Goal: Task Accomplishment & Management: Complete application form

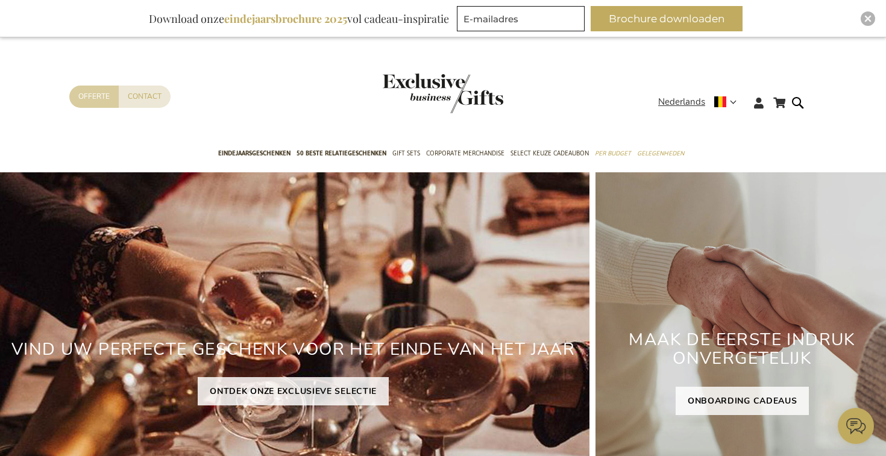
click at [84, 99] on link "Offerte" at bounding box center [93, 97] width 49 height 22
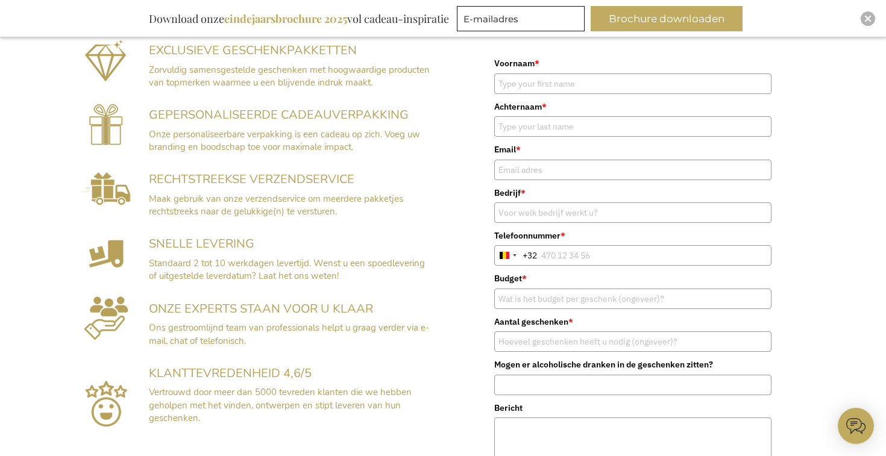
scroll to position [286, 0]
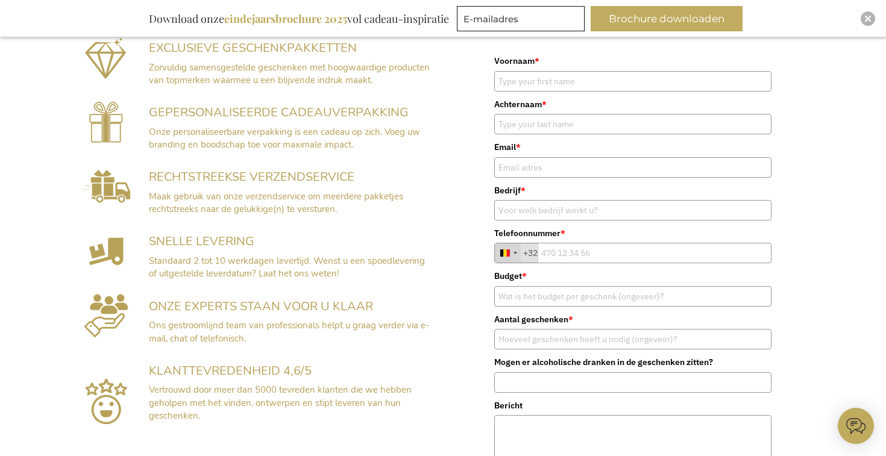
click at [517, 255] on div "Belgium +32" at bounding box center [508, 253] width 25 height 18
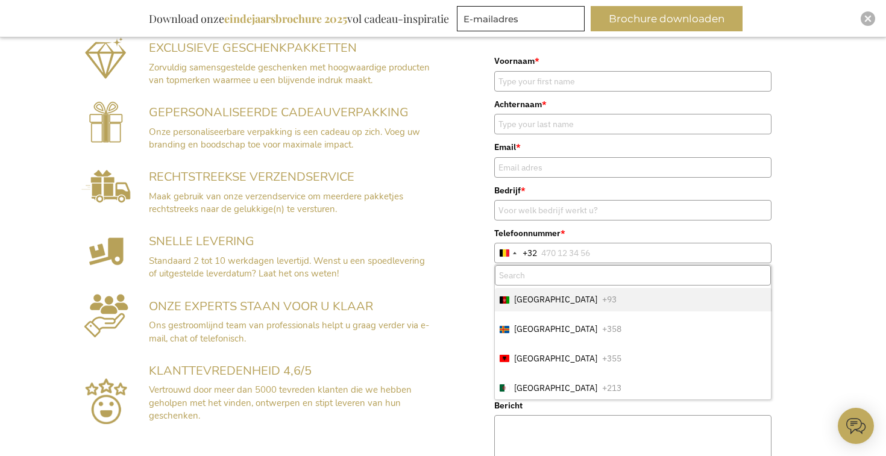
click at [805, 227] on div "Voornaam * Achternaam * Email * Bedrijf * * +32 +1" at bounding box center [633, 289] width 368 height 495
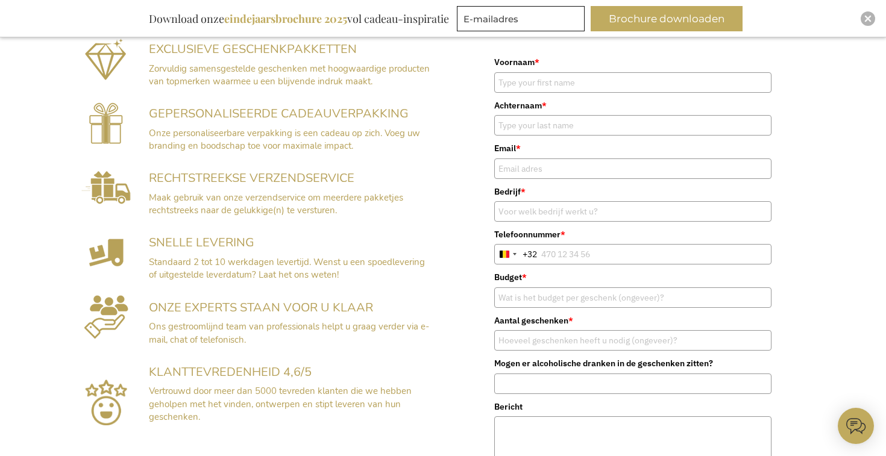
scroll to position [284, 0]
click at [850, 259] on div "EXCLUSIEVE GESCHENKPAKKETTEN Zorvuldig samensgestelde geschenken met hoogwaardi…" at bounding box center [443, 285] width 886 height 522
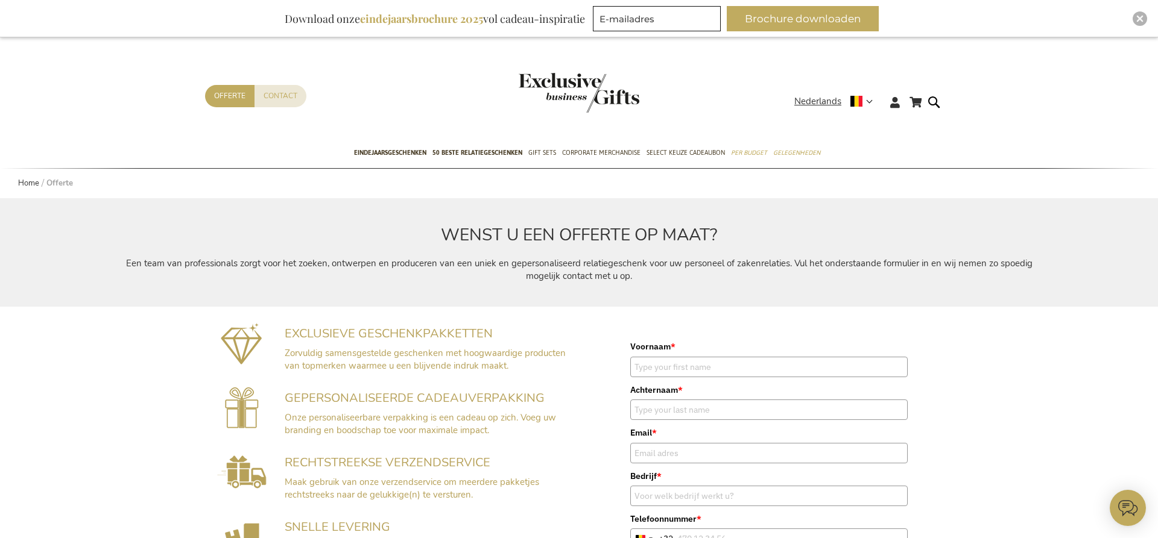
scroll to position [0, 0]
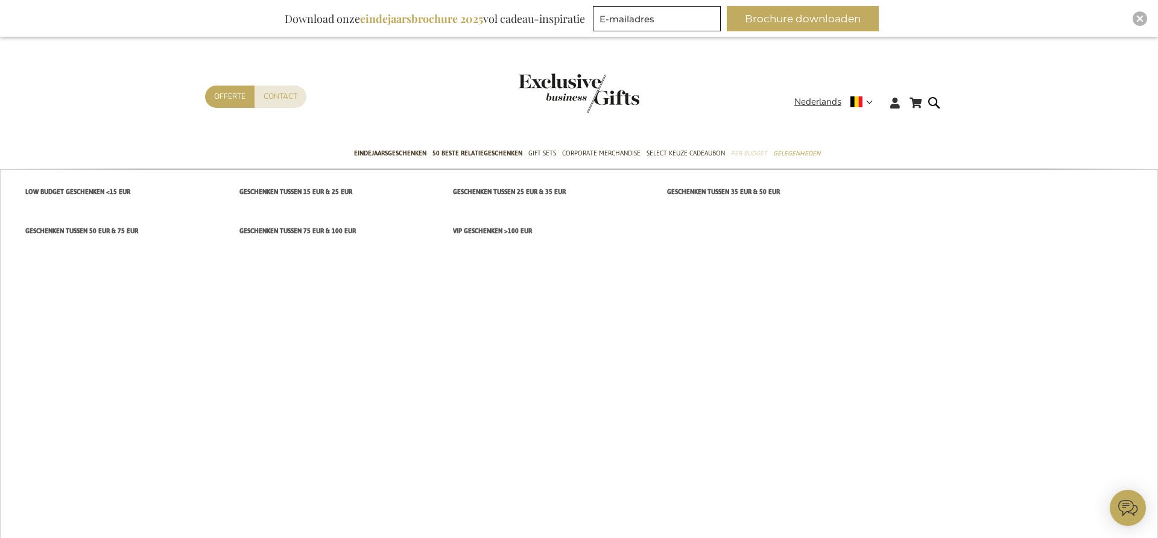
click at [744, 151] on span "Per Budget" at bounding box center [749, 153] width 36 height 13
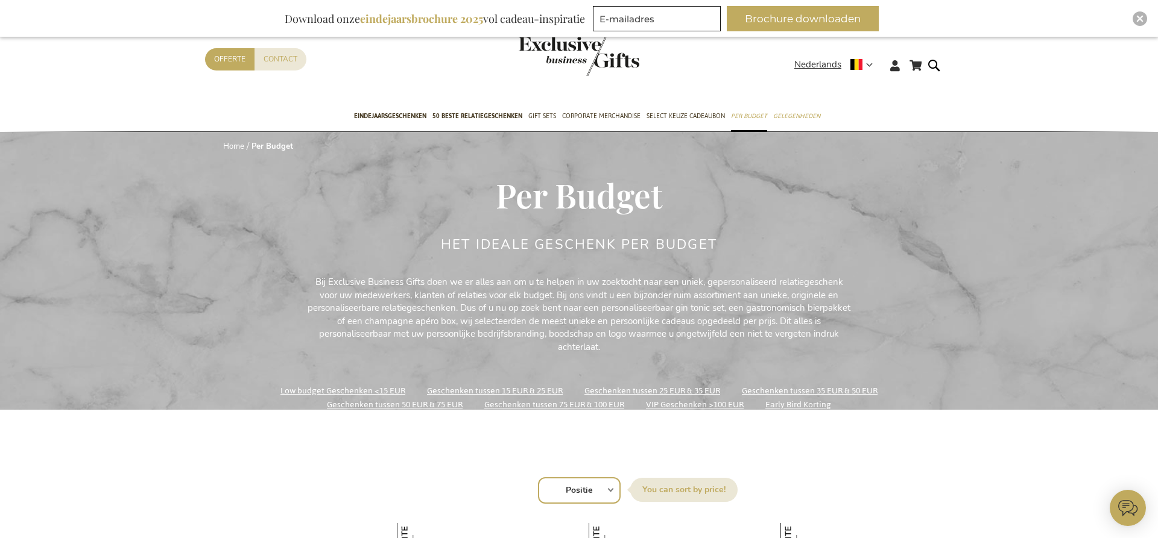
click at [800, 405] on link "Early Bird Korting" at bounding box center [798, 405] width 66 height 16
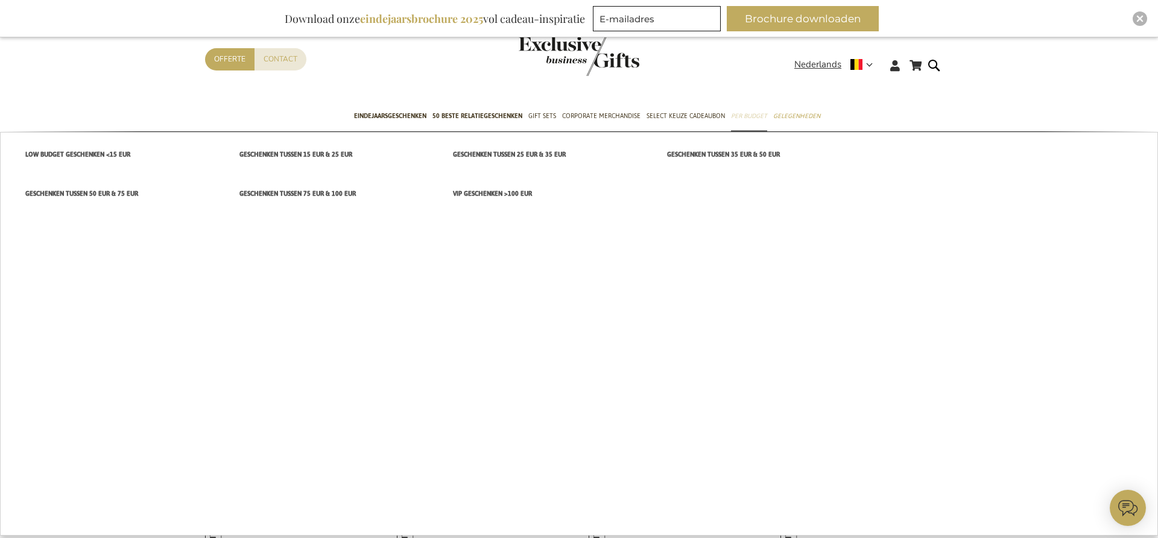
click at [757, 117] on span "Per Budget" at bounding box center [749, 116] width 36 height 13
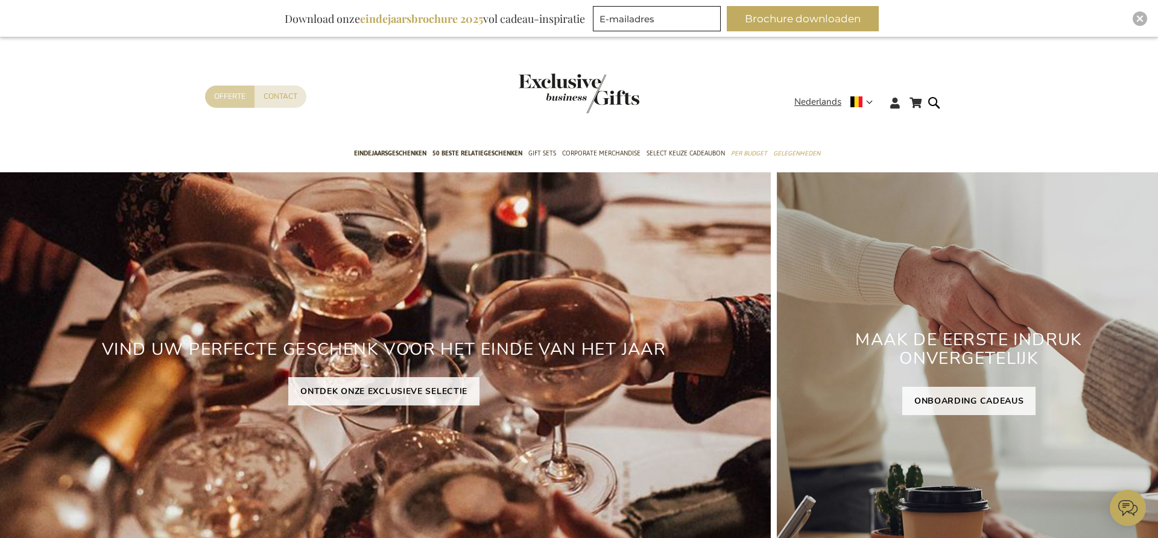
click at [241, 99] on link "Offerte" at bounding box center [229, 97] width 49 height 22
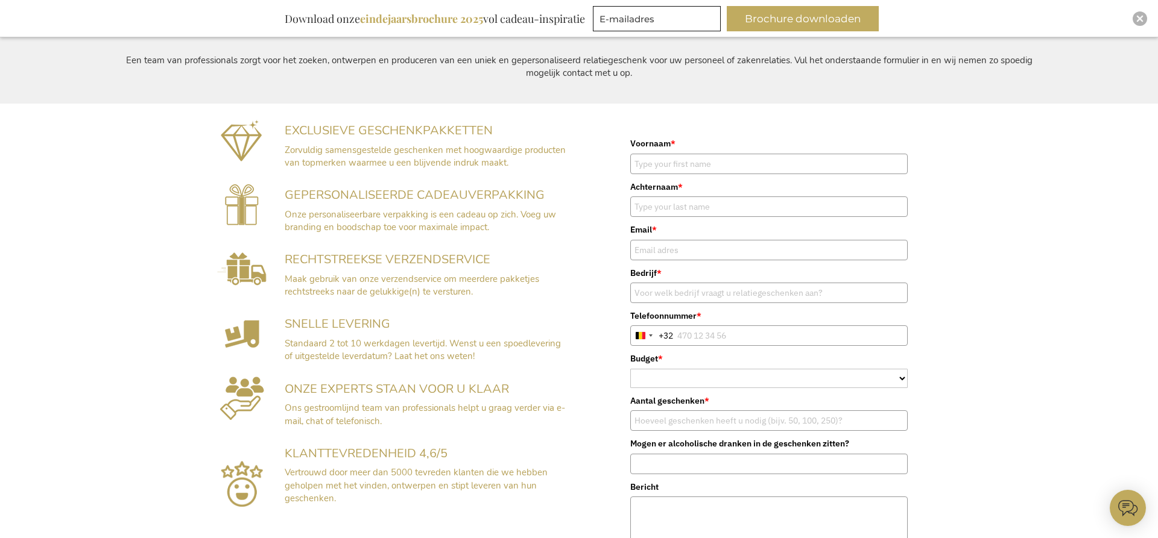
scroll to position [227, 0]
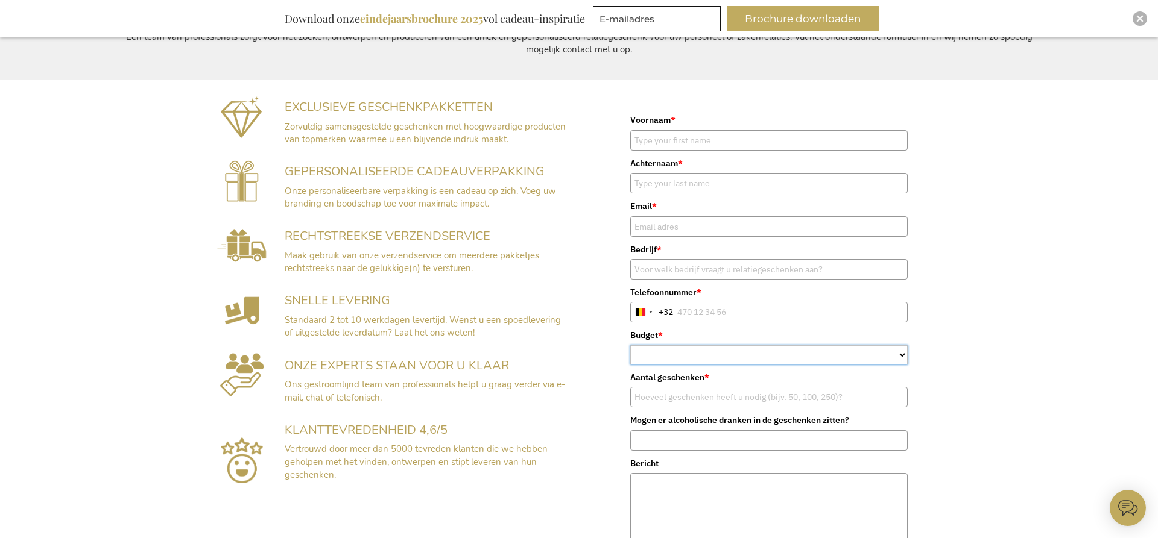
click at [705, 349] on select "< €15 €15–€25 €25–€35 €35–€50 €50–€75 €75–€100" at bounding box center [768, 354] width 277 height 19
click at [757, 312] on input "Telefoonnummer *" at bounding box center [768, 312] width 277 height 21
type input "0499417414"
click at [683, 312] on input "0499417414" at bounding box center [768, 312] width 277 height 21
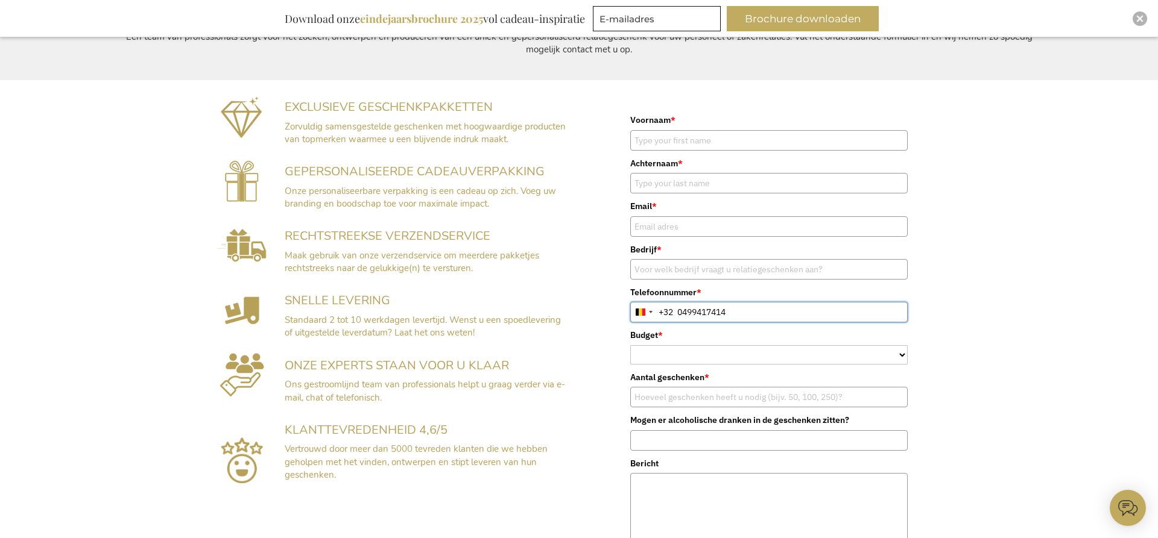
click at [683, 312] on input "0499417414" at bounding box center [768, 312] width 277 height 21
click at [966, 309] on div "EXCLUSIEVE GESCHENKPAKKETTEN Zorvuldig samensgestelde geschenken met hoogwaardi…" at bounding box center [579, 340] width 1158 height 521
click at [695, 350] on select "< €15 €15–€25 €25–€35 €35–€50 €50–€75 €75–€100" at bounding box center [768, 354] width 277 height 19
click at [870, 355] on select "< €15 €15–€25 €25–€35 €35–€50 €50–€75 €75–€100" at bounding box center [768, 355] width 277 height 19
